Goal: Transaction & Acquisition: Purchase product/service

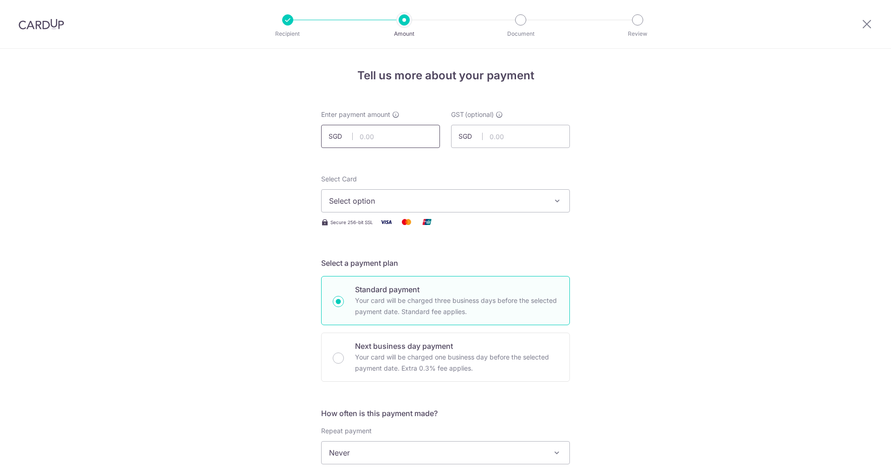
click at [380, 132] on input "text" at bounding box center [380, 136] width 119 height 23
type input "255.50"
click at [467, 198] on span "Select option" at bounding box center [437, 200] width 216 height 11
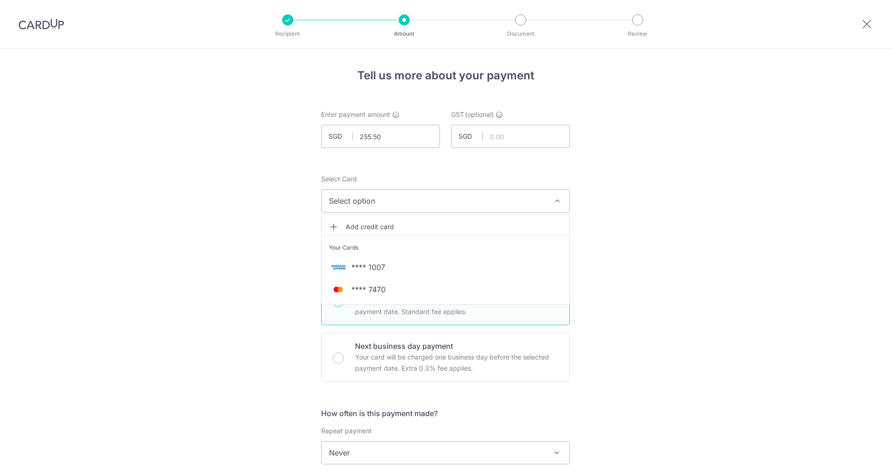
click at [370, 269] on span "**** 1007" at bounding box center [368, 267] width 34 height 11
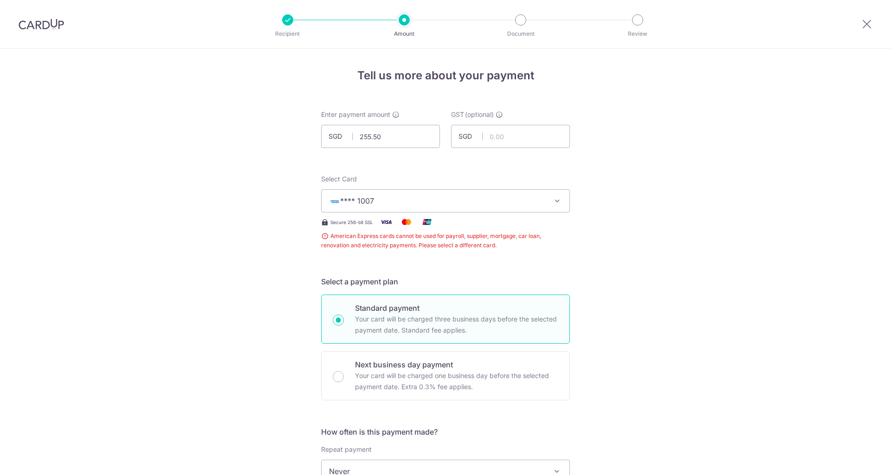
click at [531, 207] on button "**** 1007" at bounding box center [445, 200] width 249 height 23
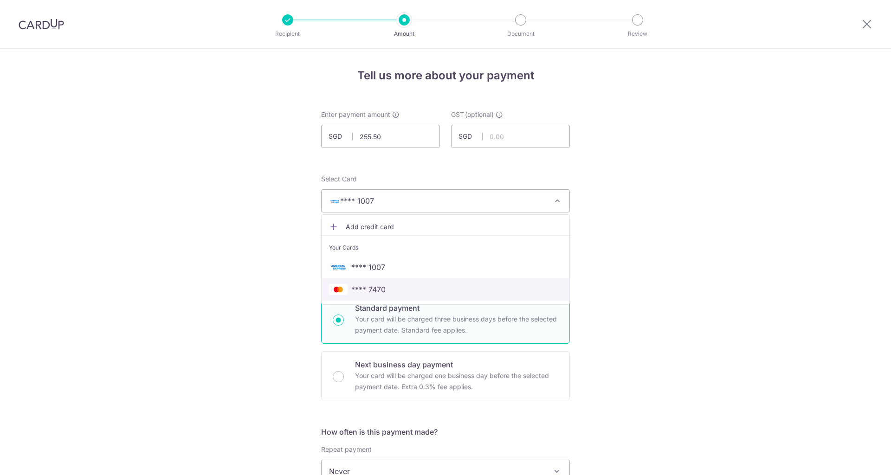
click at [427, 289] on span "**** 7470" at bounding box center [445, 289] width 233 height 11
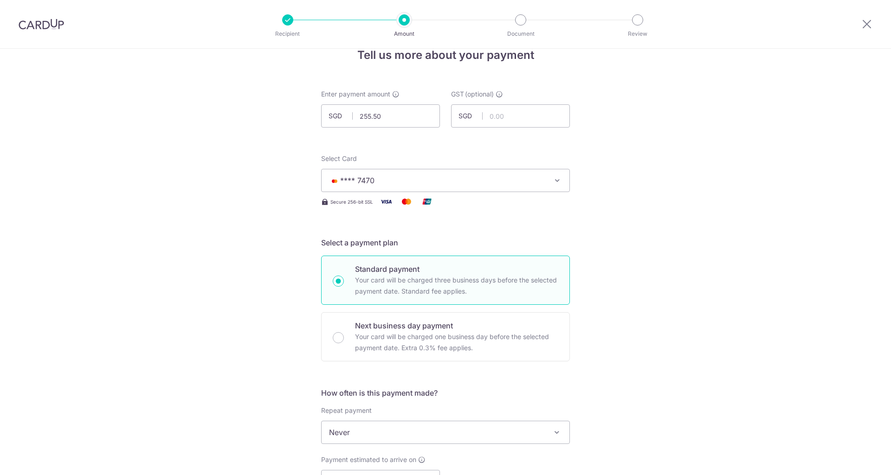
scroll to position [94, 0]
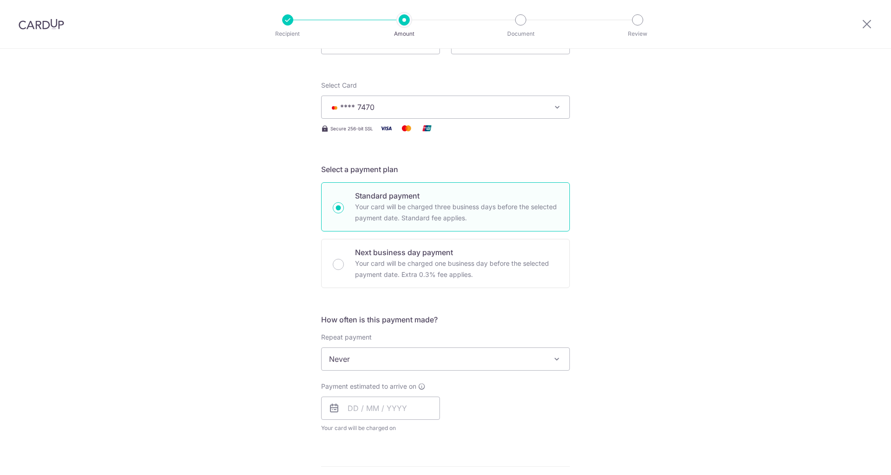
click at [386, 356] on span "Never" at bounding box center [446, 359] width 248 height 22
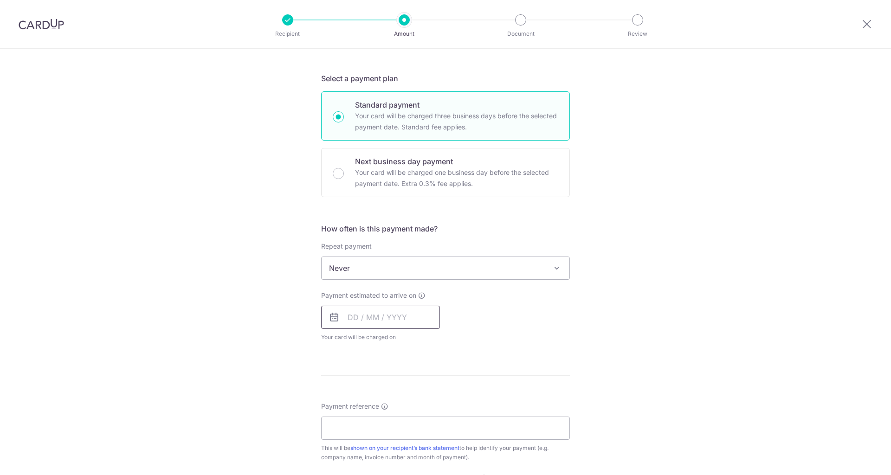
click at [366, 319] on input "text" at bounding box center [380, 317] width 119 height 23
click at [431, 384] on link "5" at bounding box center [433, 383] width 15 height 15
type input "05/09/2025"
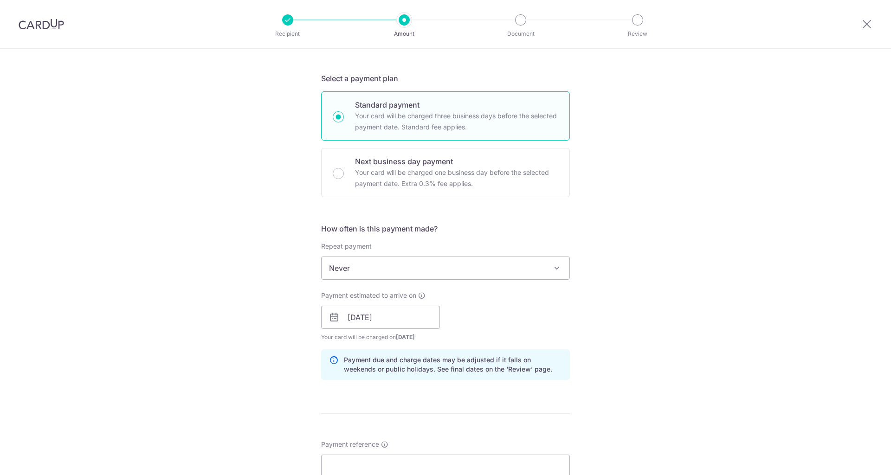
click at [590, 343] on div "Tell us more about your payment Enter payment amount SGD 255.50 255.50 GST (opt…" at bounding box center [445, 334] width 891 height 940
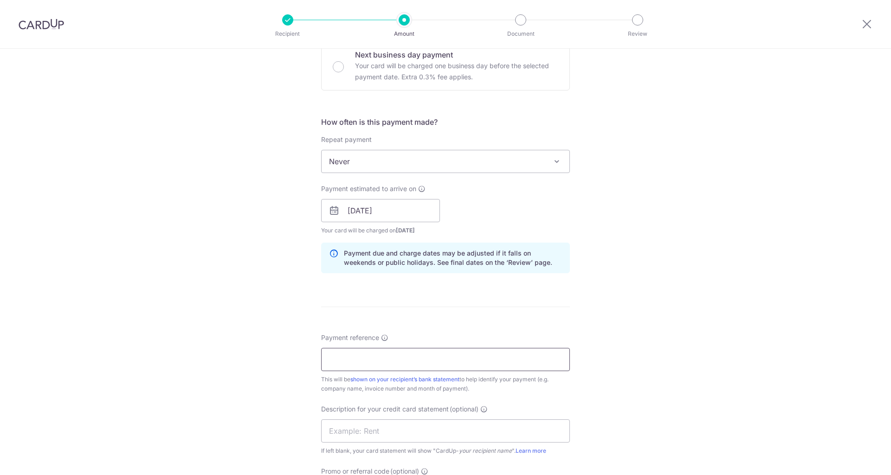
click at [376, 360] on input "Payment reference" at bounding box center [445, 359] width 249 height 23
paste input "Invoice No 25216"
type input "Invoice No 25216"
click at [640, 320] on div "Tell us more about your payment Enter payment amount SGD 255.50 255.50 GST (opt…" at bounding box center [445, 227] width 891 height 940
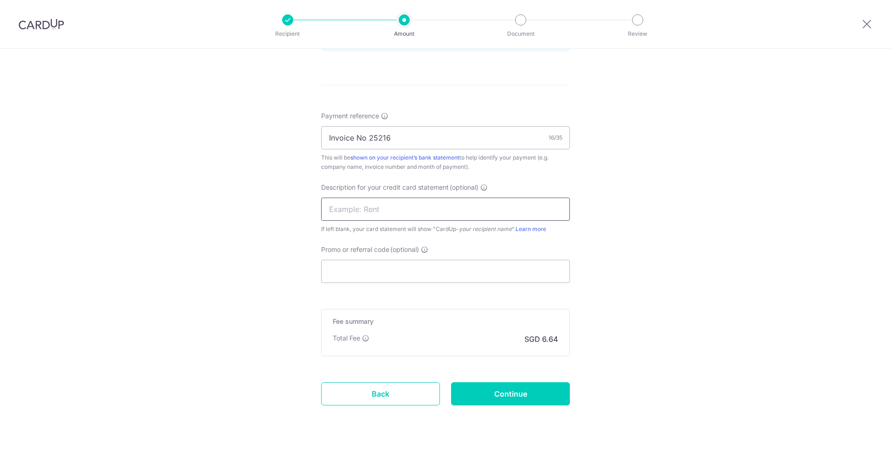
click at [355, 207] on input "text" at bounding box center [445, 209] width 249 height 23
click at [722, 234] on div "Tell us more about your payment Enter payment amount SGD 255.50 255.50 GST (opt…" at bounding box center [445, 5] width 891 height 940
click at [351, 211] on input "text" at bounding box center [445, 209] width 249 height 23
type input "N"
type input "Nayue Allotment"
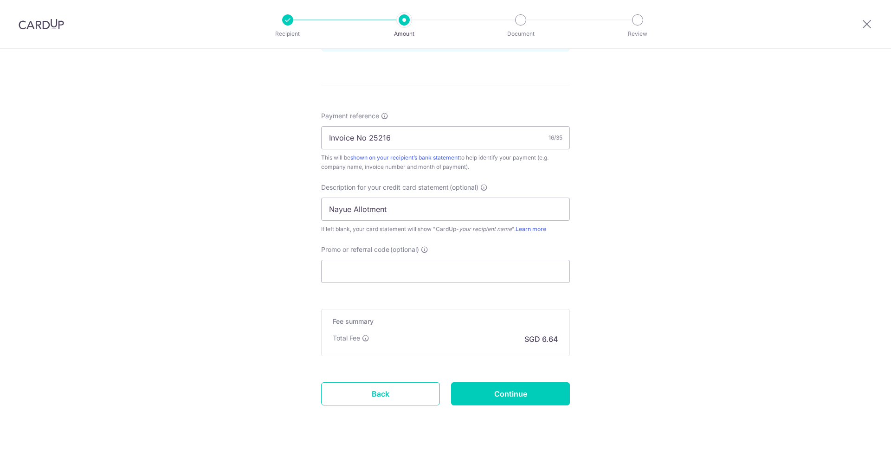
click at [610, 233] on div "Tell us more about your payment Enter payment amount SGD 255.50 255.50 GST (opt…" at bounding box center [445, 5] width 891 height 940
click at [374, 279] on input "Promo or referral code (optional)" at bounding box center [445, 271] width 249 height 23
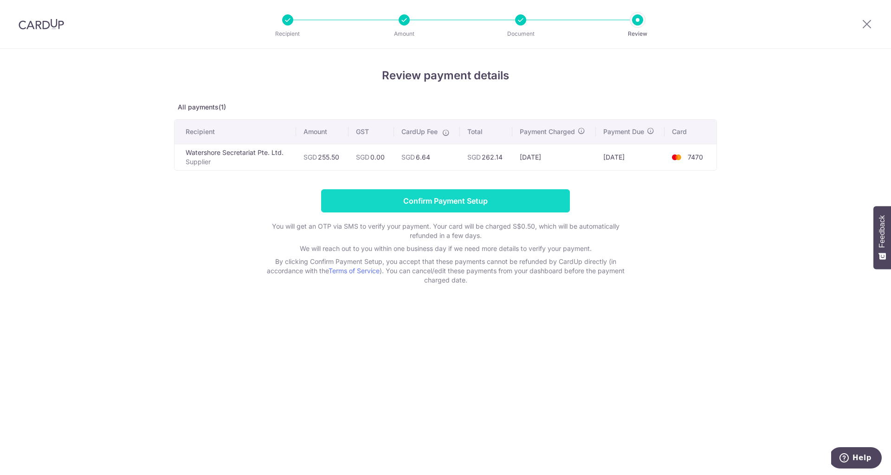
click at [493, 204] on input "Confirm Payment Setup" at bounding box center [445, 200] width 249 height 23
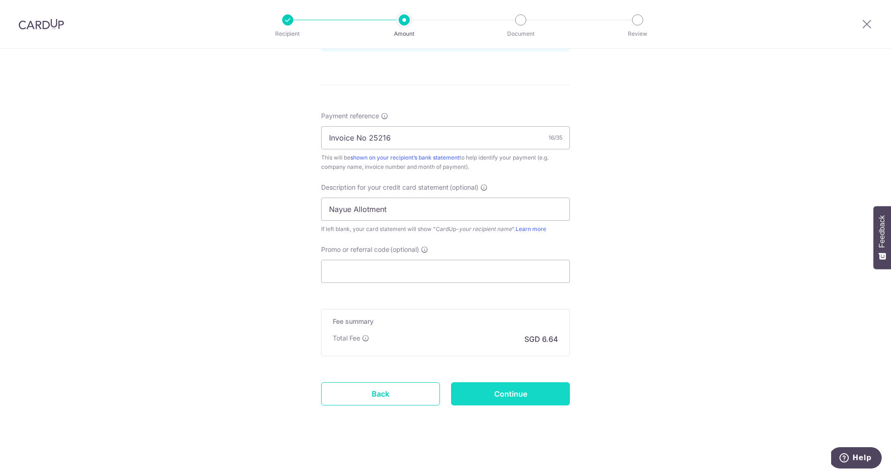
click at [536, 398] on input "Continue" at bounding box center [510, 393] width 119 height 23
type input "Update Schedule"
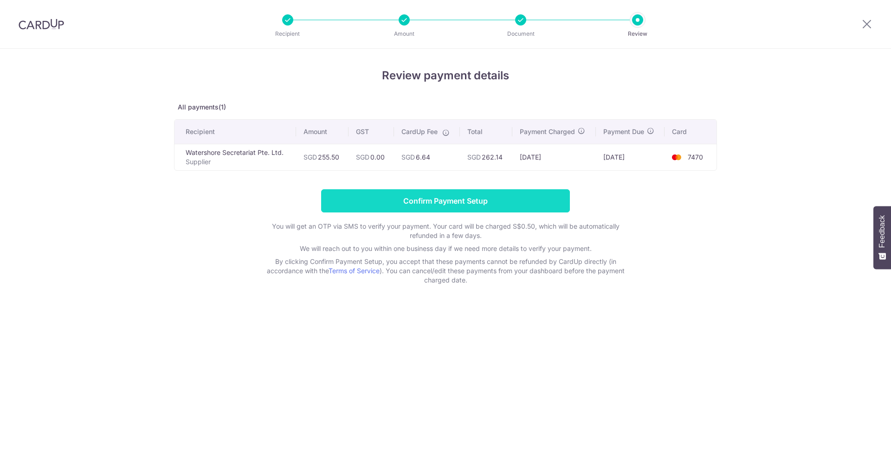
click at [447, 195] on input "Confirm Payment Setup" at bounding box center [445, 200] width 249 height 23
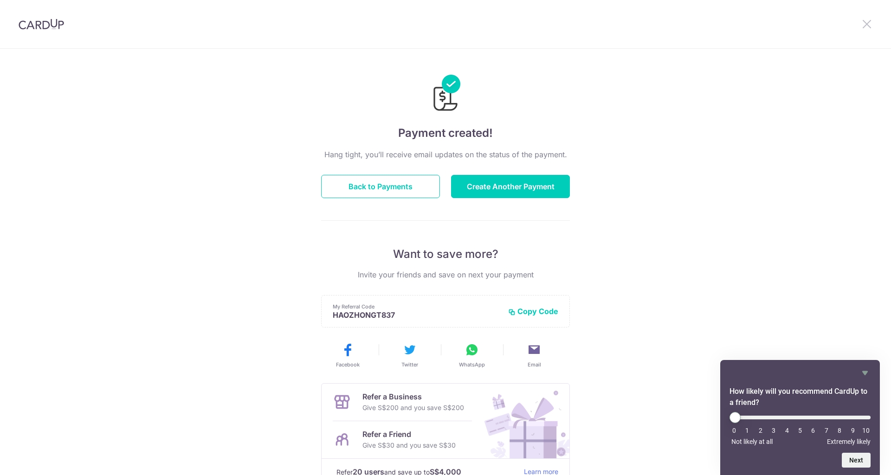
click at [861, 25] on icon at bounding box center [866, 24] width 11 height 12
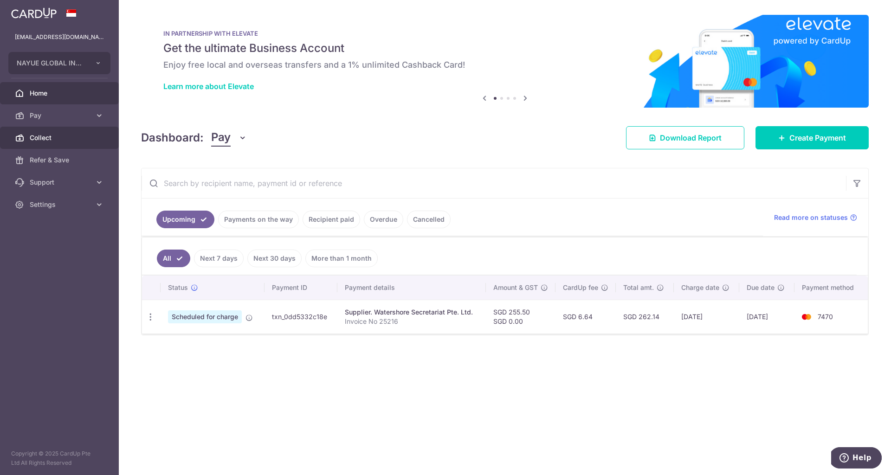
click at [100, 138] on link "Collect" at bounding box center [59, 138] width 119 height 22
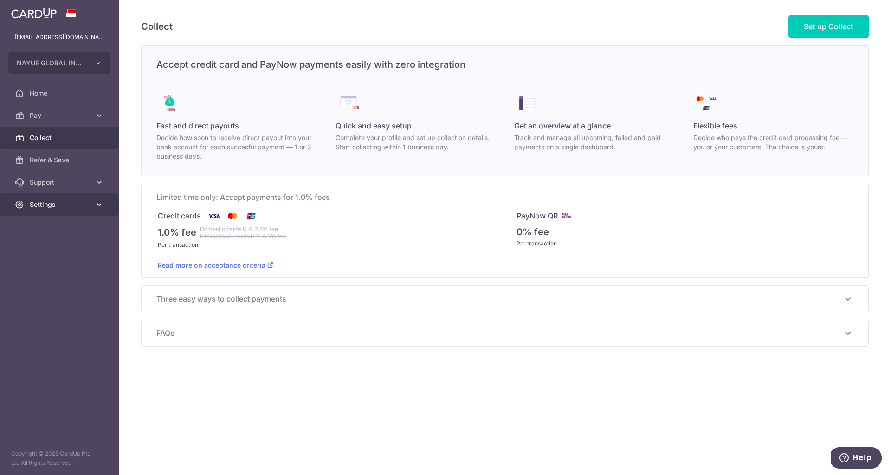
click at [96, 205] on icon at bounding box center [99, 204] width 9 height 9
click at [65, 248] on span "Logout" at bounding box center [60, 249] width 61 height 9
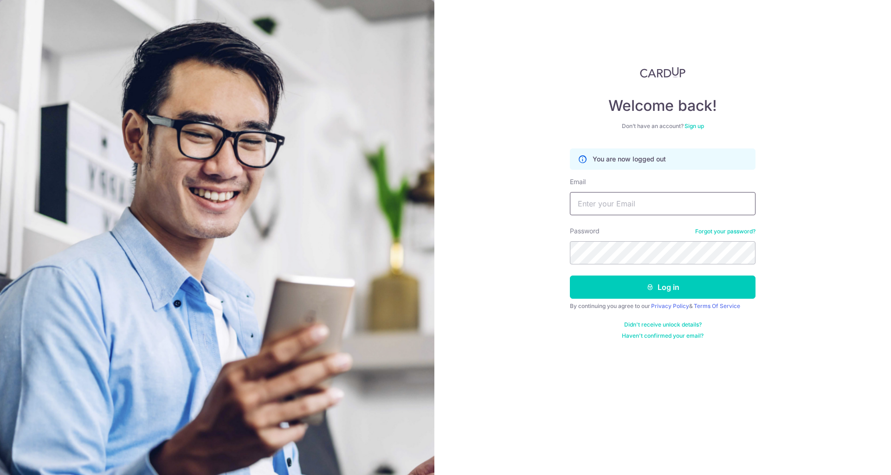
click at [744, 204] on input "Email" at bounding box center [663, 203] width 186 height 23
type input "[EMAIL_ADDRESS][DOMAIN_NAME]"
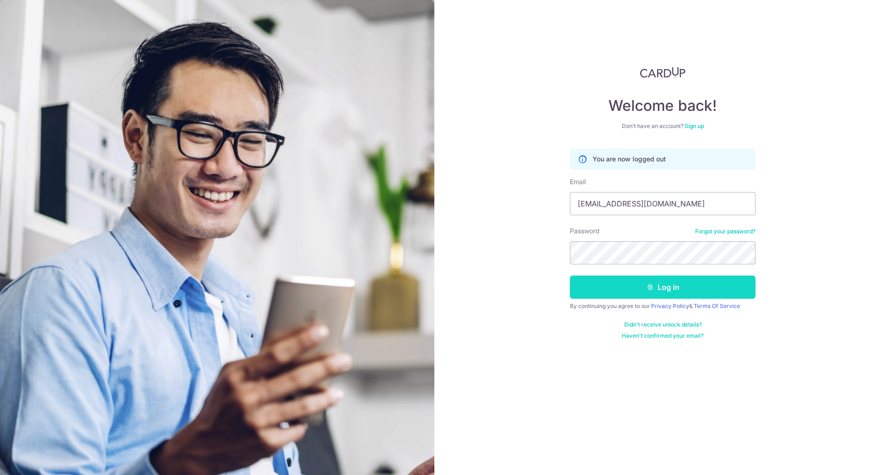
click at [656, 292] on button "Log in" at bounding box center [663, 287] width 186 height 23
